Goal: Check status: Check status

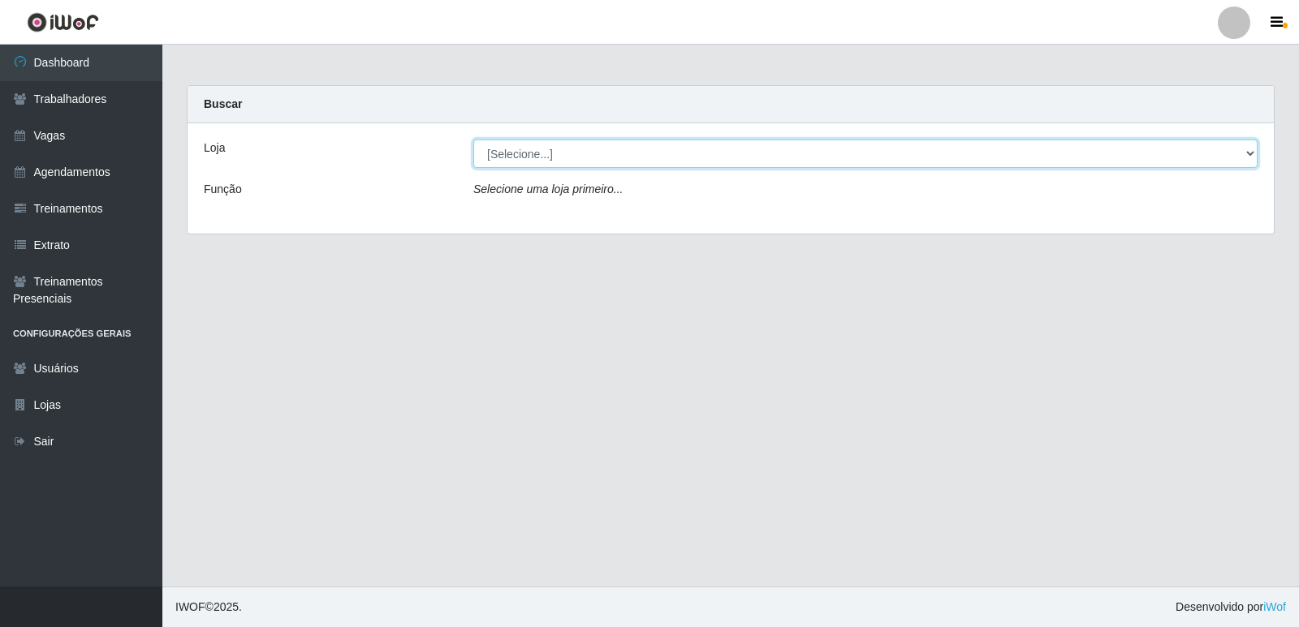
click at [1249, 155] on select "[Selecione...] Restaurante A Paraibana - [GEOGRAPHIC_DATA]" at bounding box center [865, 154] width 784 height 28
select select "342"
click at [473, 140] on select "[Selecione...] Restaurante A Paraibana - [GEOGRAPHIC_DATA]" at bounding box center [865, 154] width 784 height 28
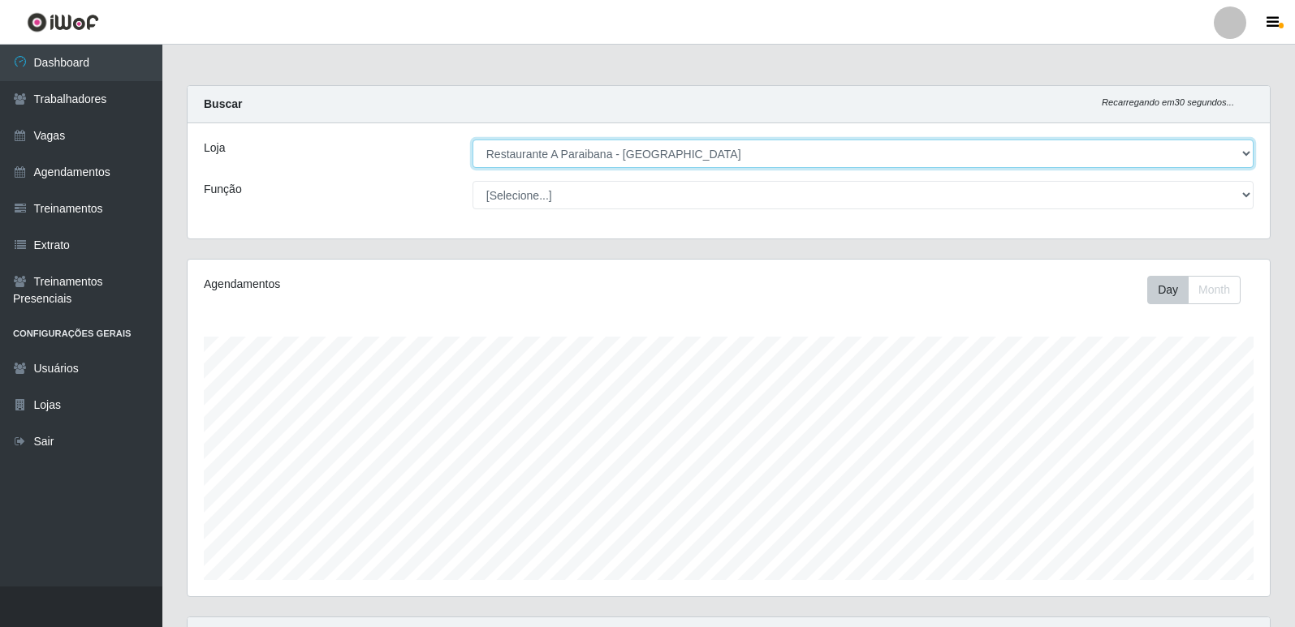
scroll to position [337, 1082]
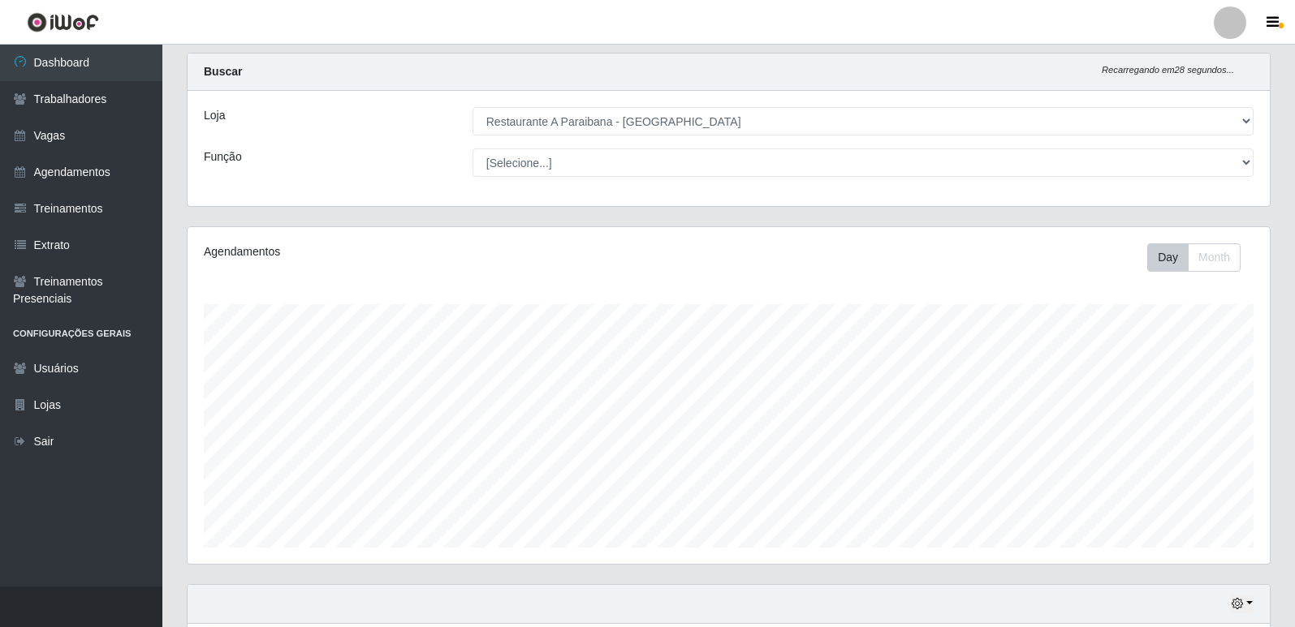
click at [1283, 571] on div "Carregando... Buscar Recarregando em 28 segundos... Loja [Selecione...] Restaur…" at bounding box center [728, 384] width 1132 height 663
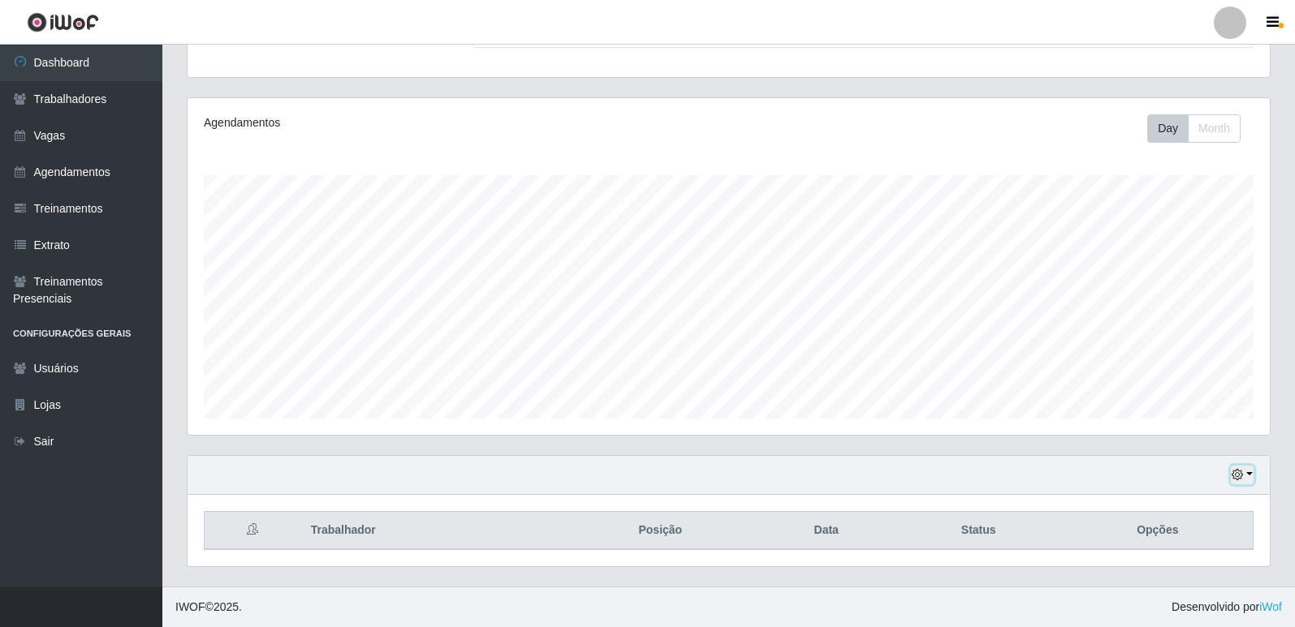
click at [1236, 476] on icon "button" at bounding box center [1236, 474] width 11 height 11
click at [1183, 410] on button "1 Semana" at bounding box center [1188, 415] width 128 height 34
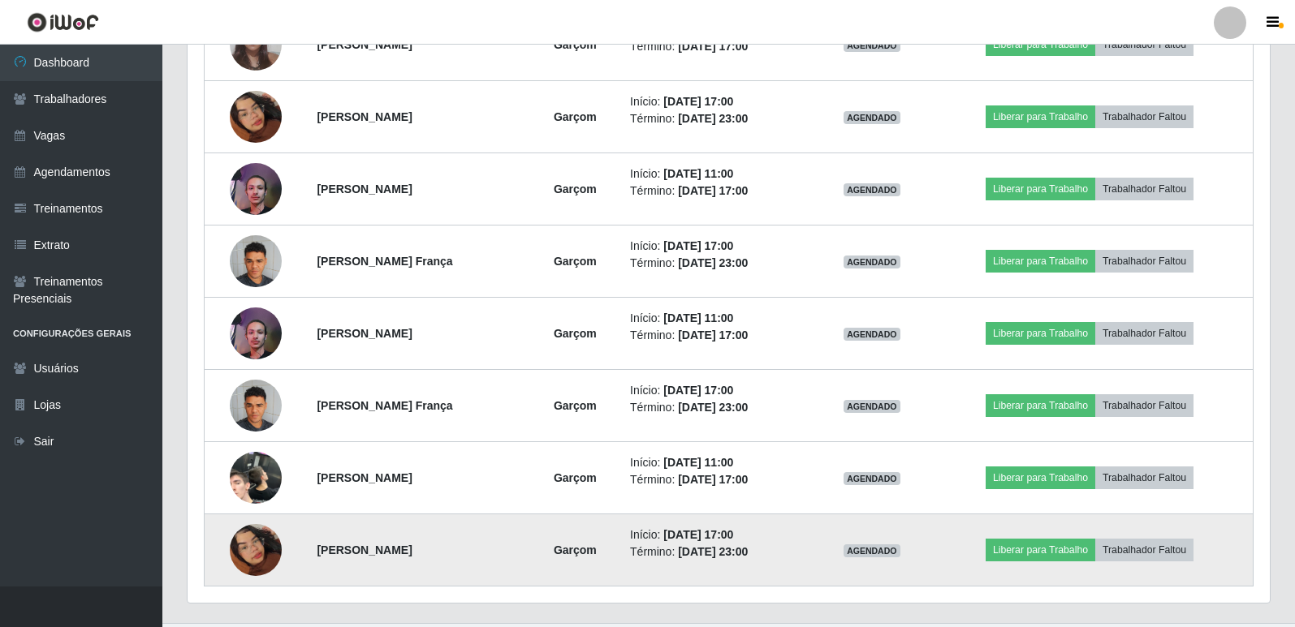
scroll to position [876, 0]
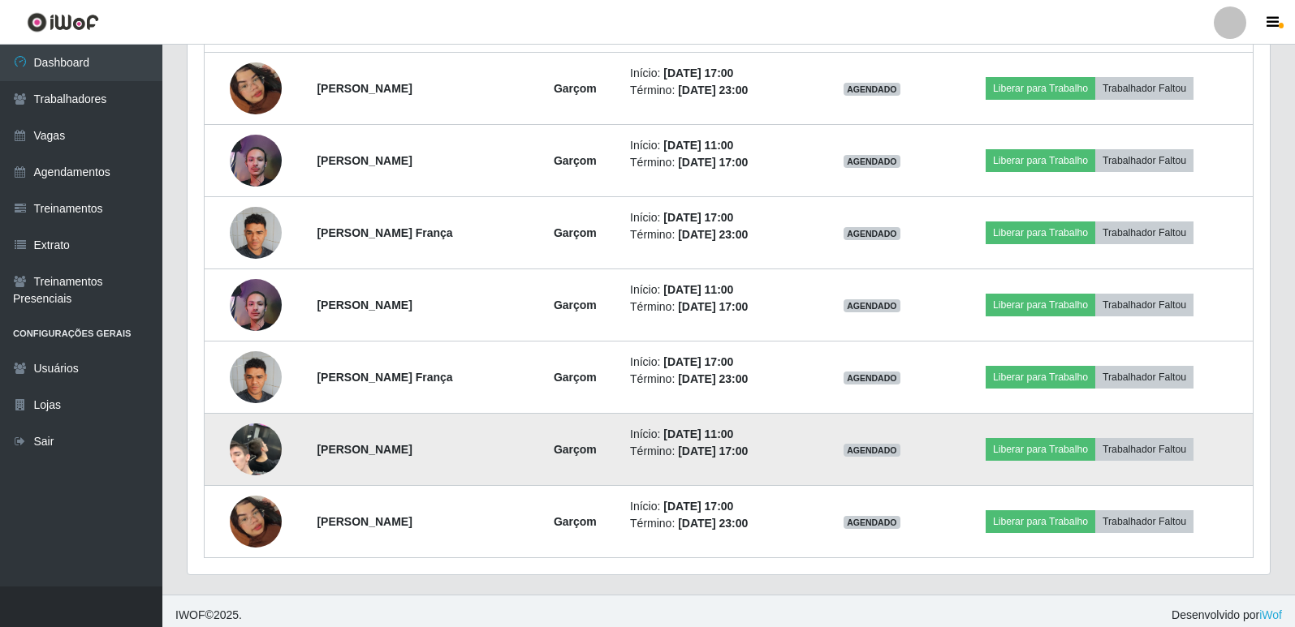
click at [256, 442] on img at bounding box center [256, 450] width 52 height 113
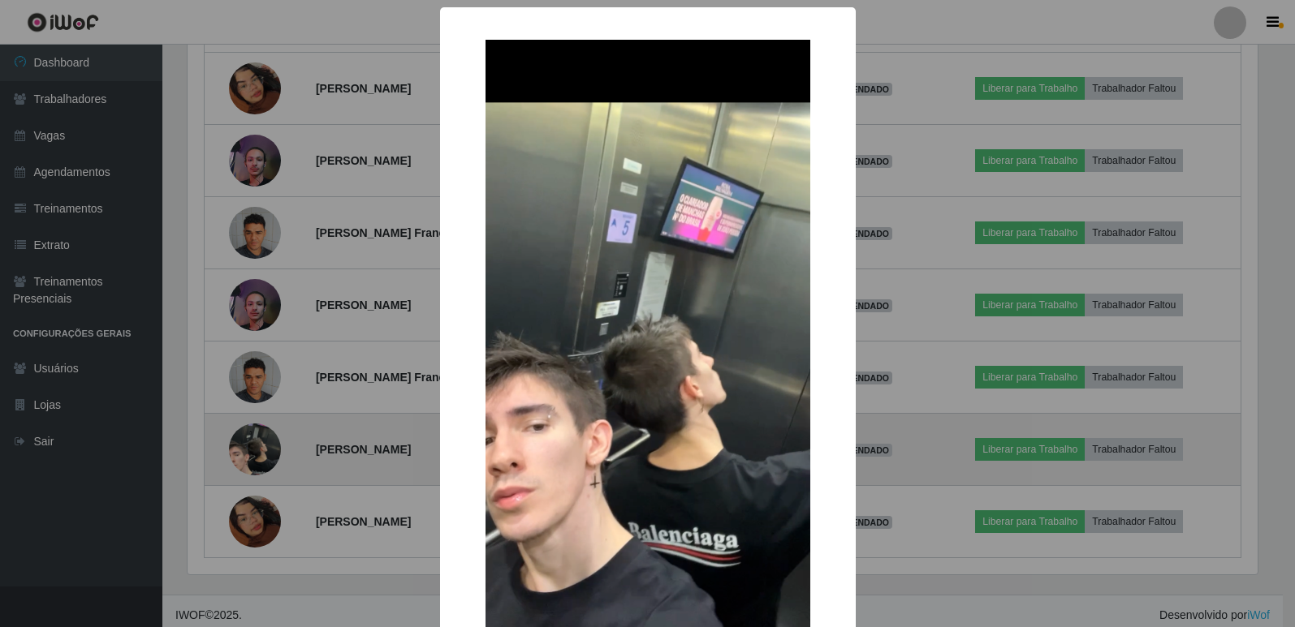
scroll to position [337, 1074]
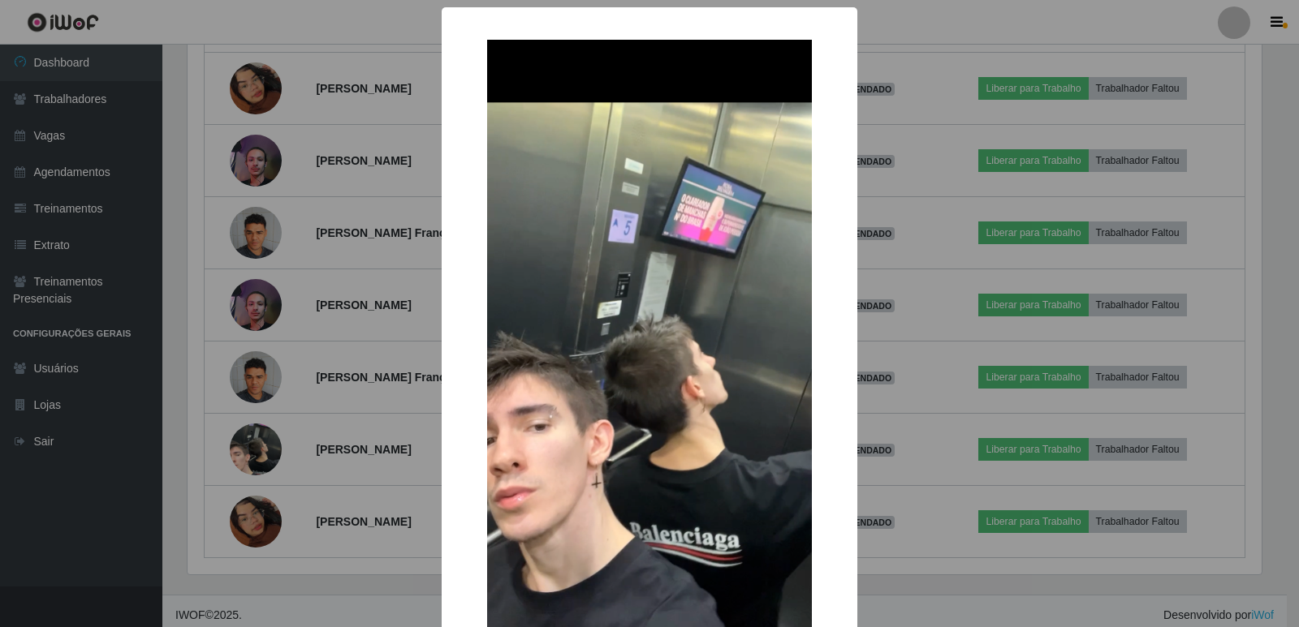
click at [100, 494] on div "× OK Cancel" at bounding box center [649, 313] width 1299 height 627
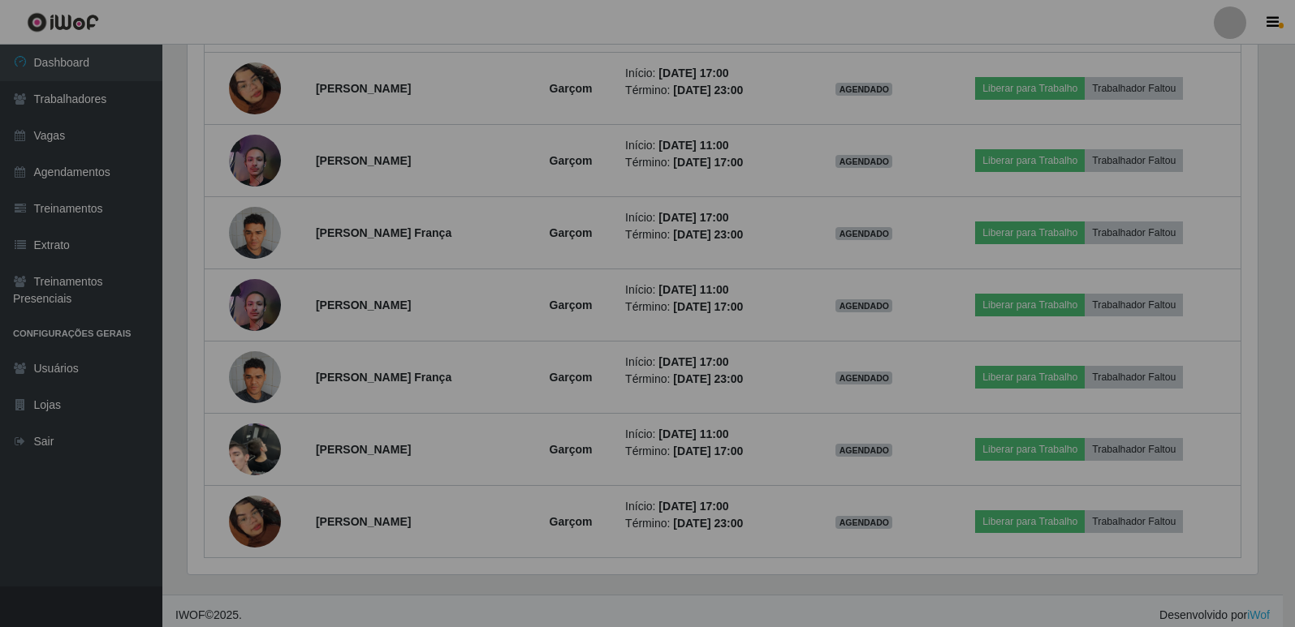
scroll to position [337, 1082]
